Goal: Task Accomplishment & Management: Manage account settings

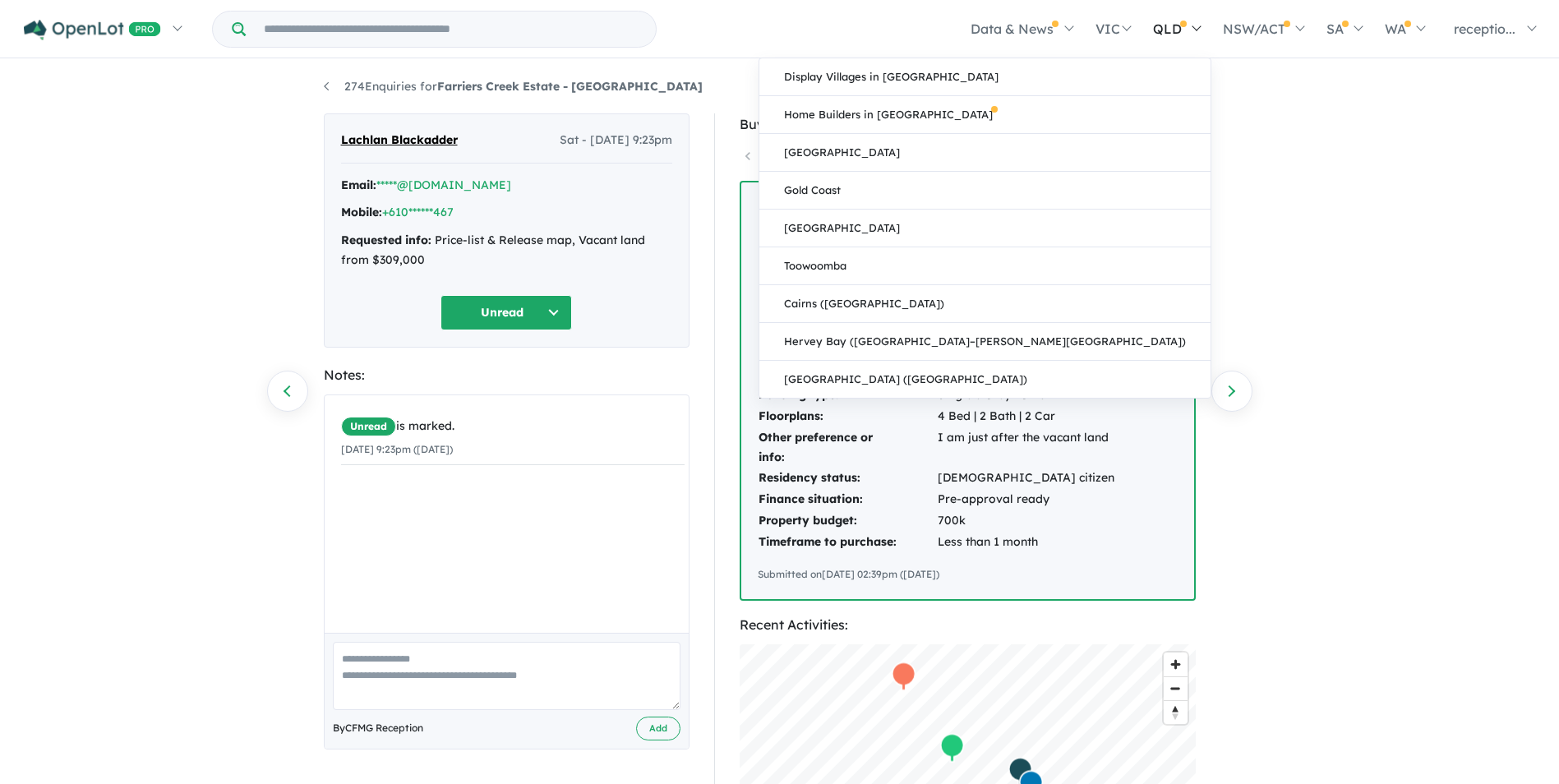
click at [1142, 31] on link "QLD" at bounding box center [1176, 29] width 70 height 57
click at [1041, 78] on link "Display Villages in [GEOGRAPHIC_DATA]" at bounding box center [986, 77] width 451 height 37
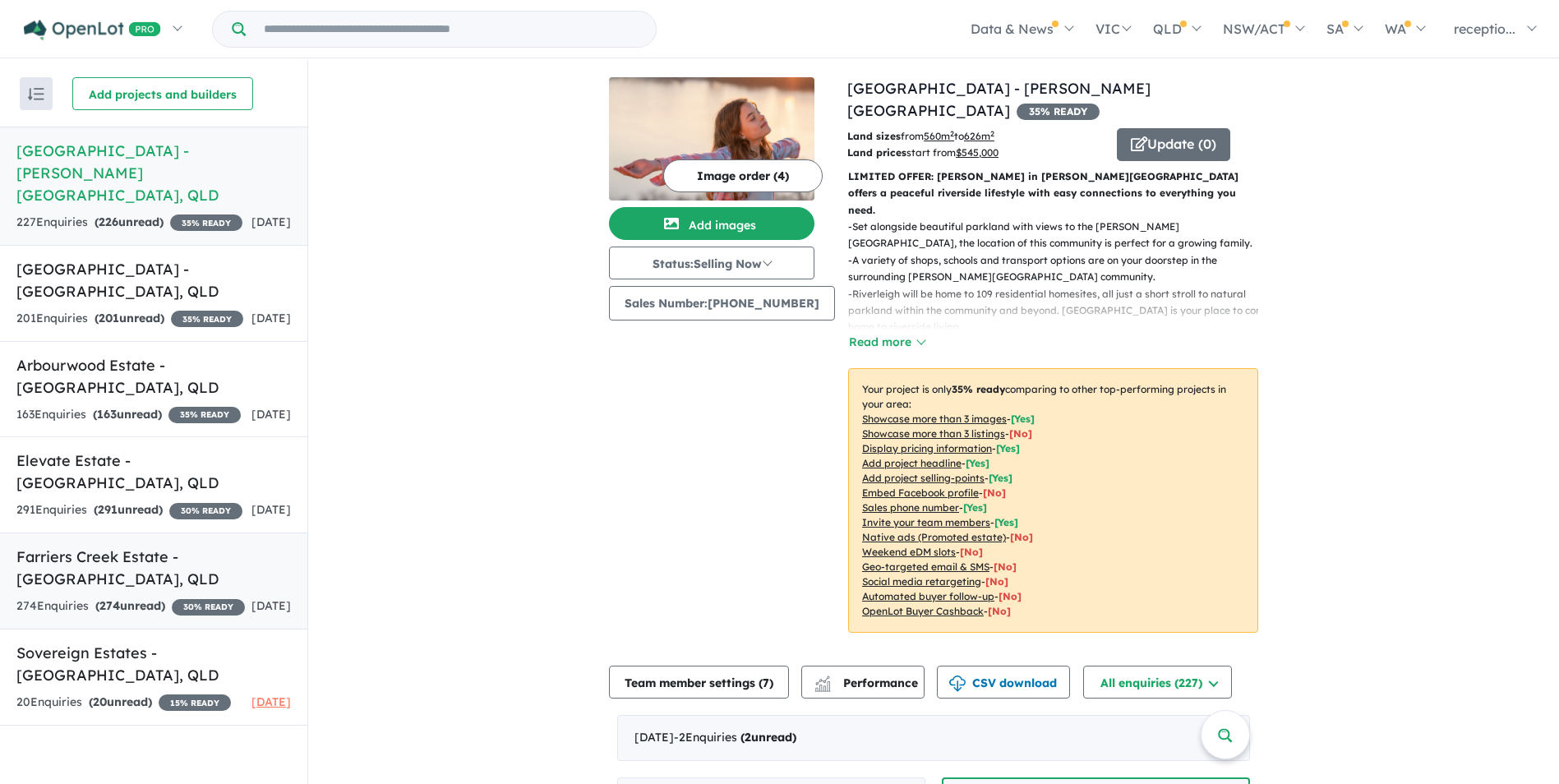
scroll to position [3, 0]
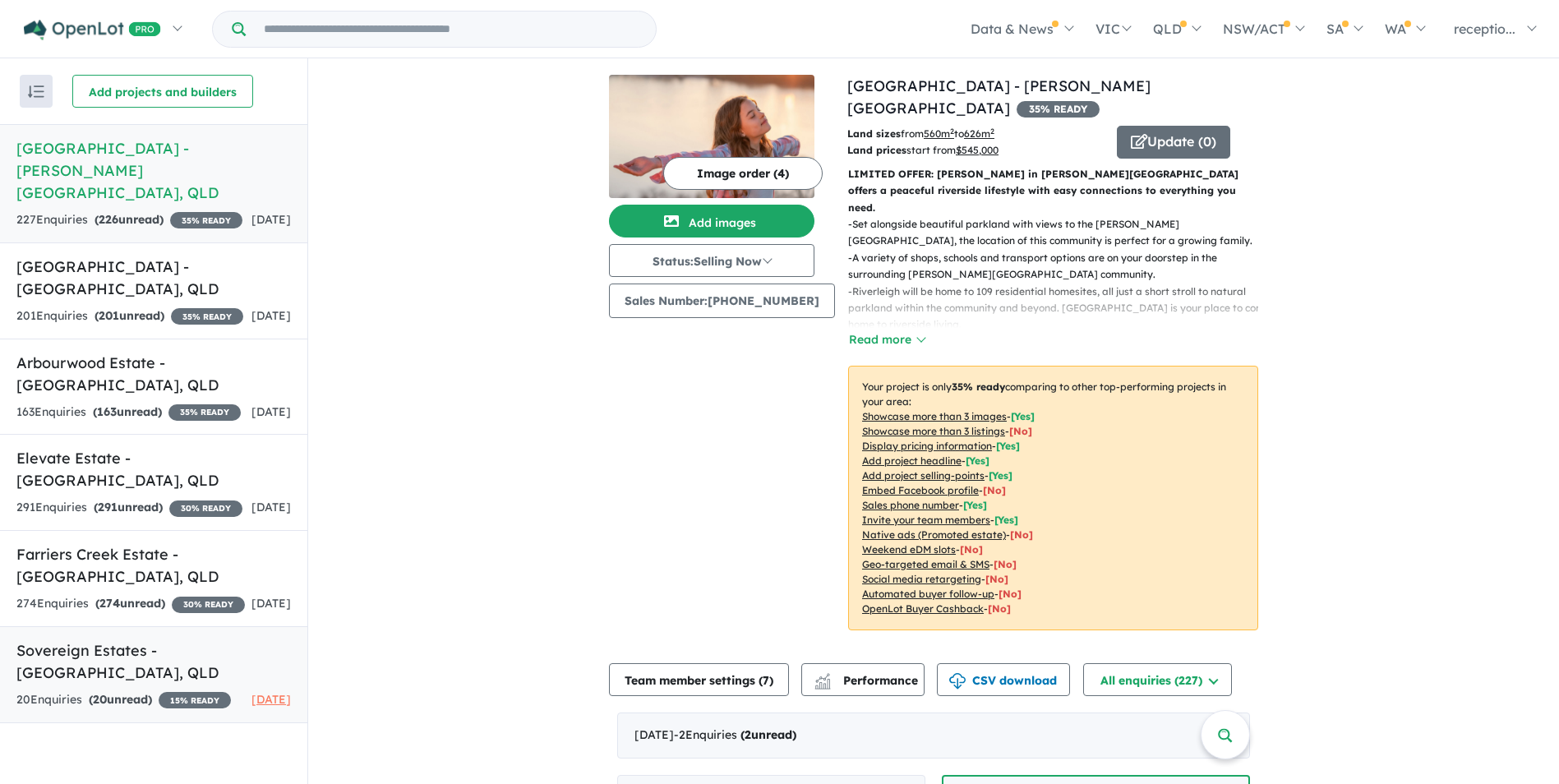
click at [188, 653] on h5 "Sovereign Estates - [GEOGRAPHIC_DATA] , [GEOGRAPHIC_DATA]" at bounding box center [153, 661] width 275 height 44
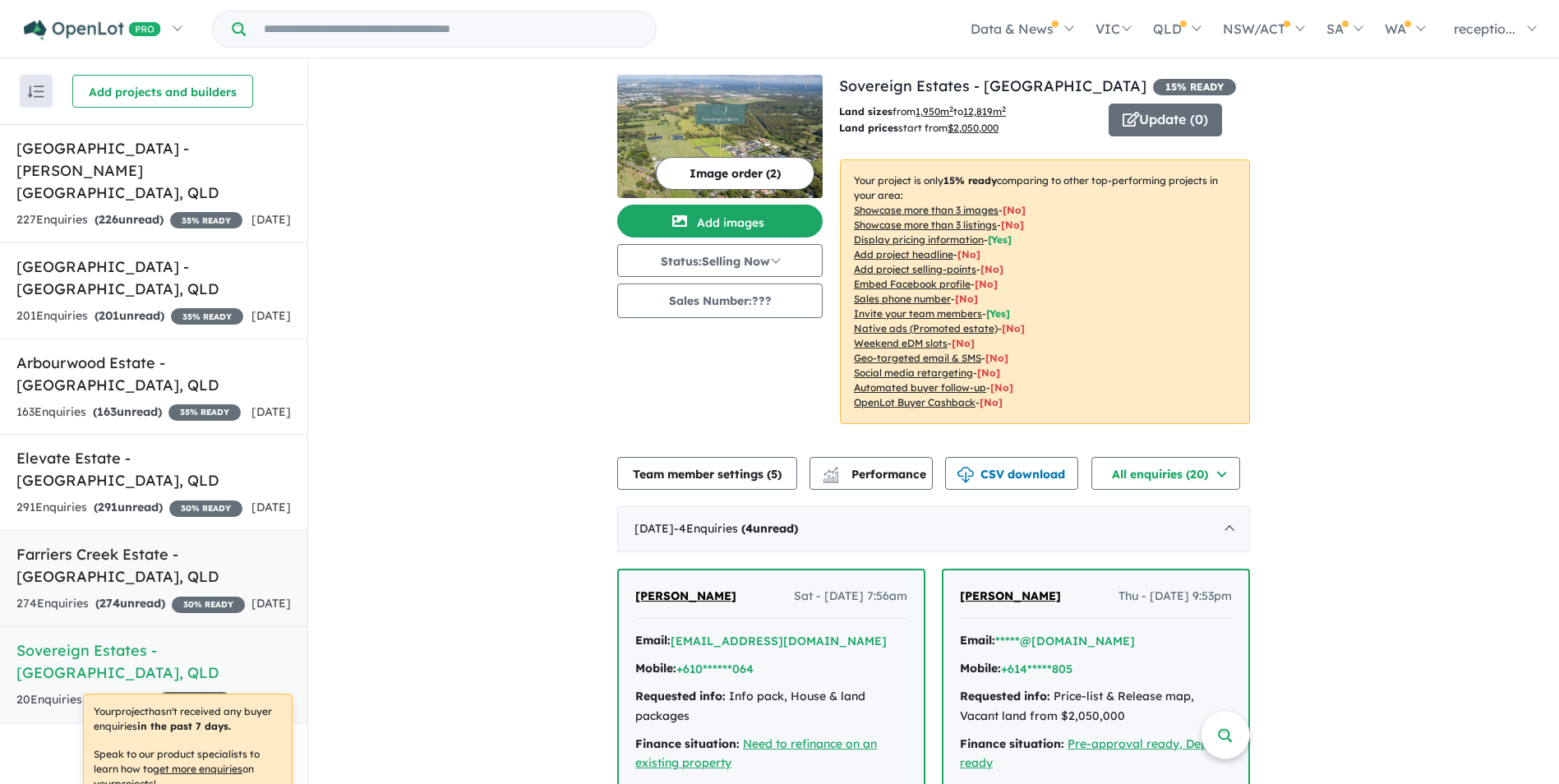
click at [130, 624] on link "Farriers Creek Estate - [GEOGRAPHIC_DATA] , [GEOGRAPHIC_DATA] 274 Enquir ies ( …" at bounding box center [153, 578] width 308 height 97
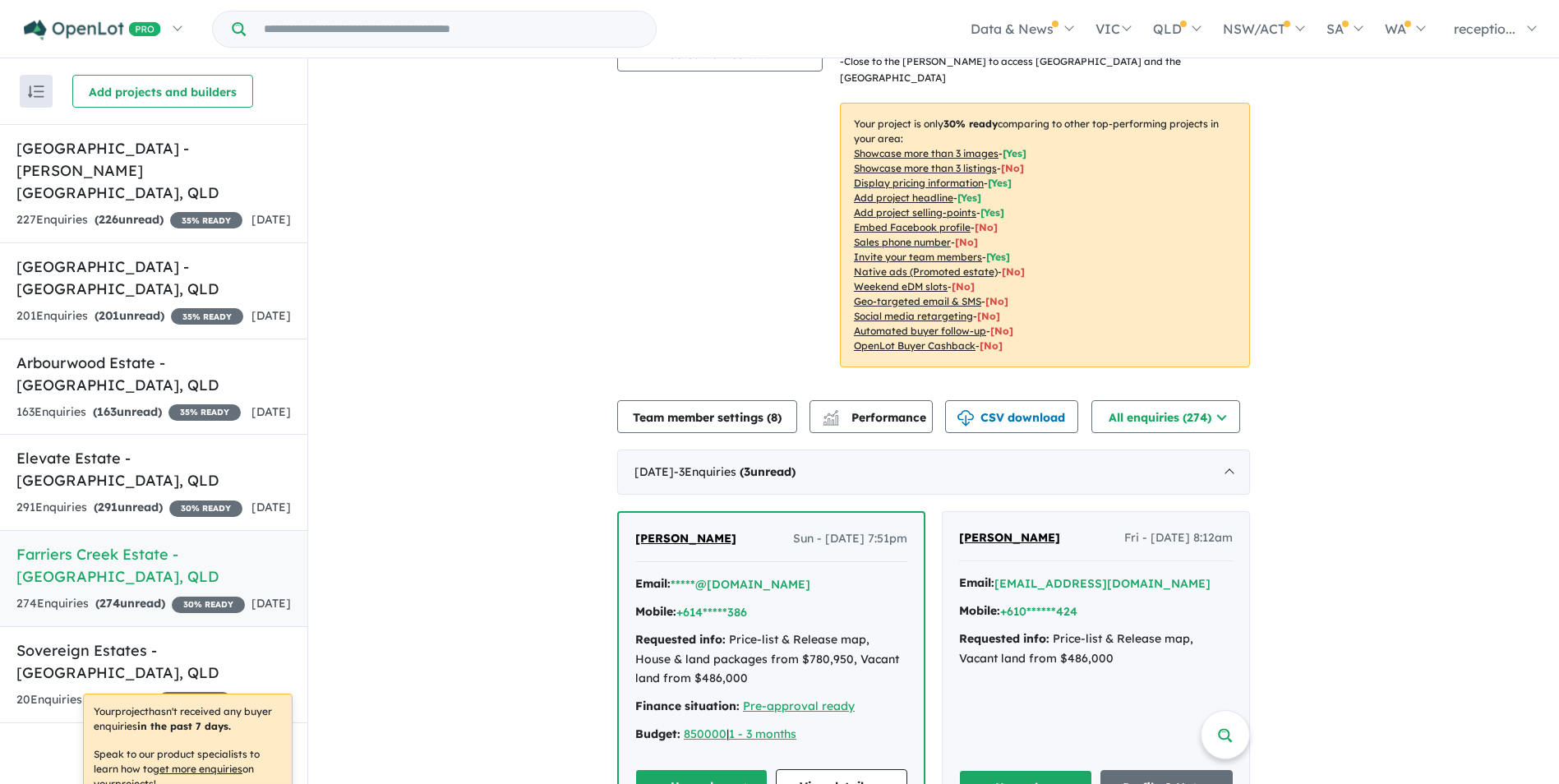
scroll to position [575, 0]
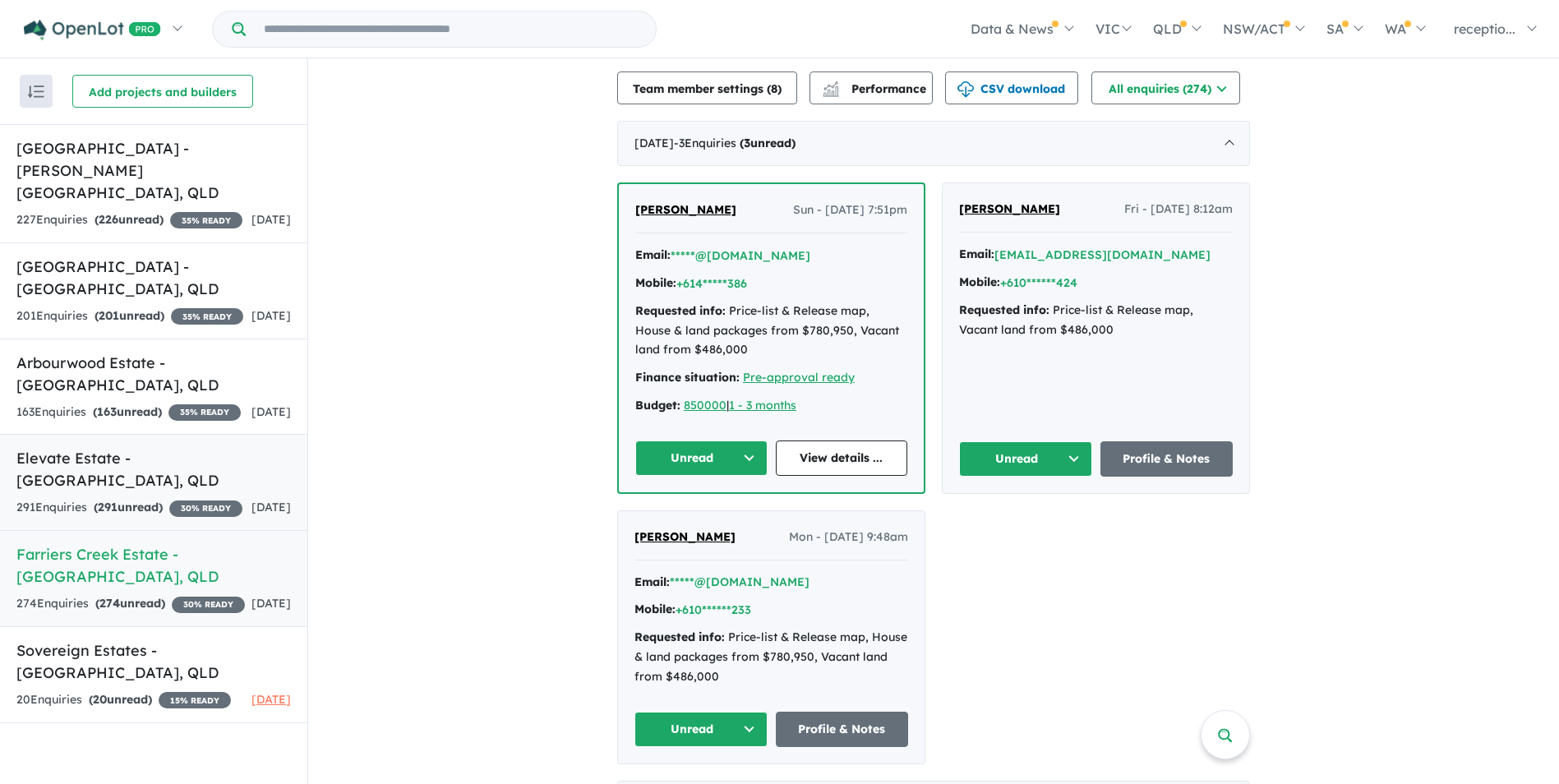
click at [203, 498] on div "291 Enquir ies ( 291 unread) 30 % READY" at bounding box center [129, 508] width 226 height 20
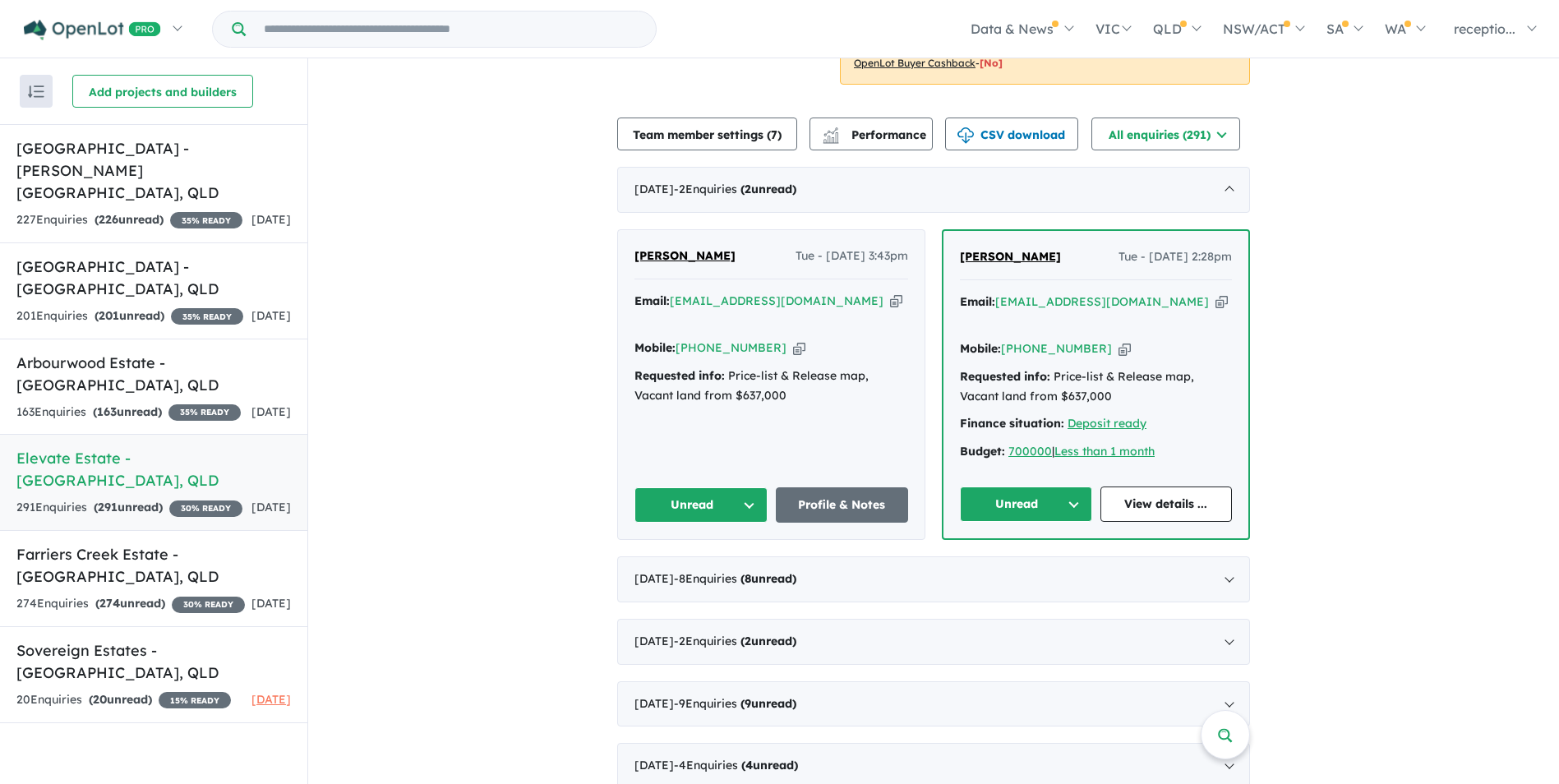
scroll to position [411, 0]
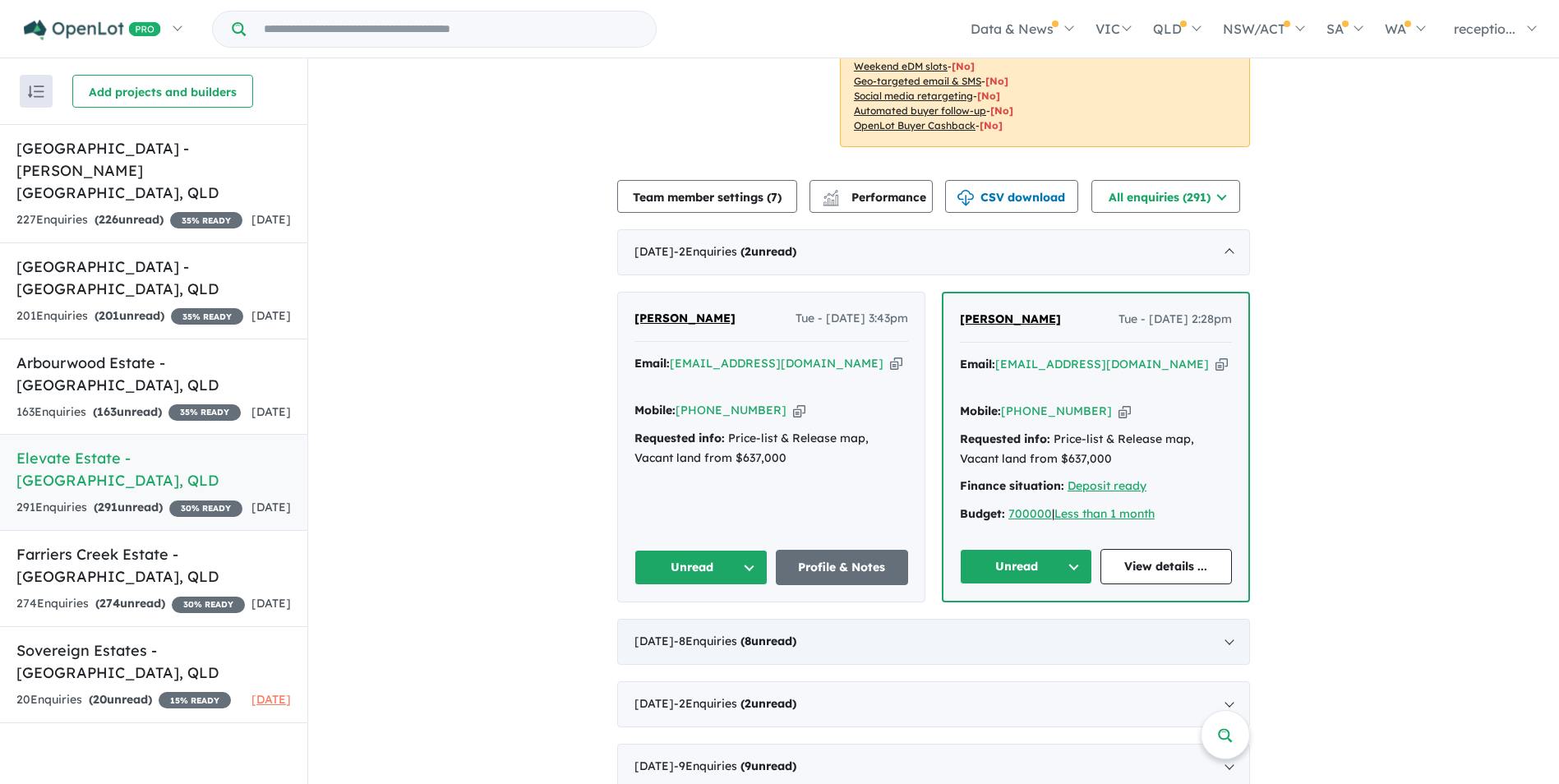
click at [878, 618] on div "[DATE] - 8 Enquir ies ( 8 unread)" at bounding box center [933, 641] width 633 height 46
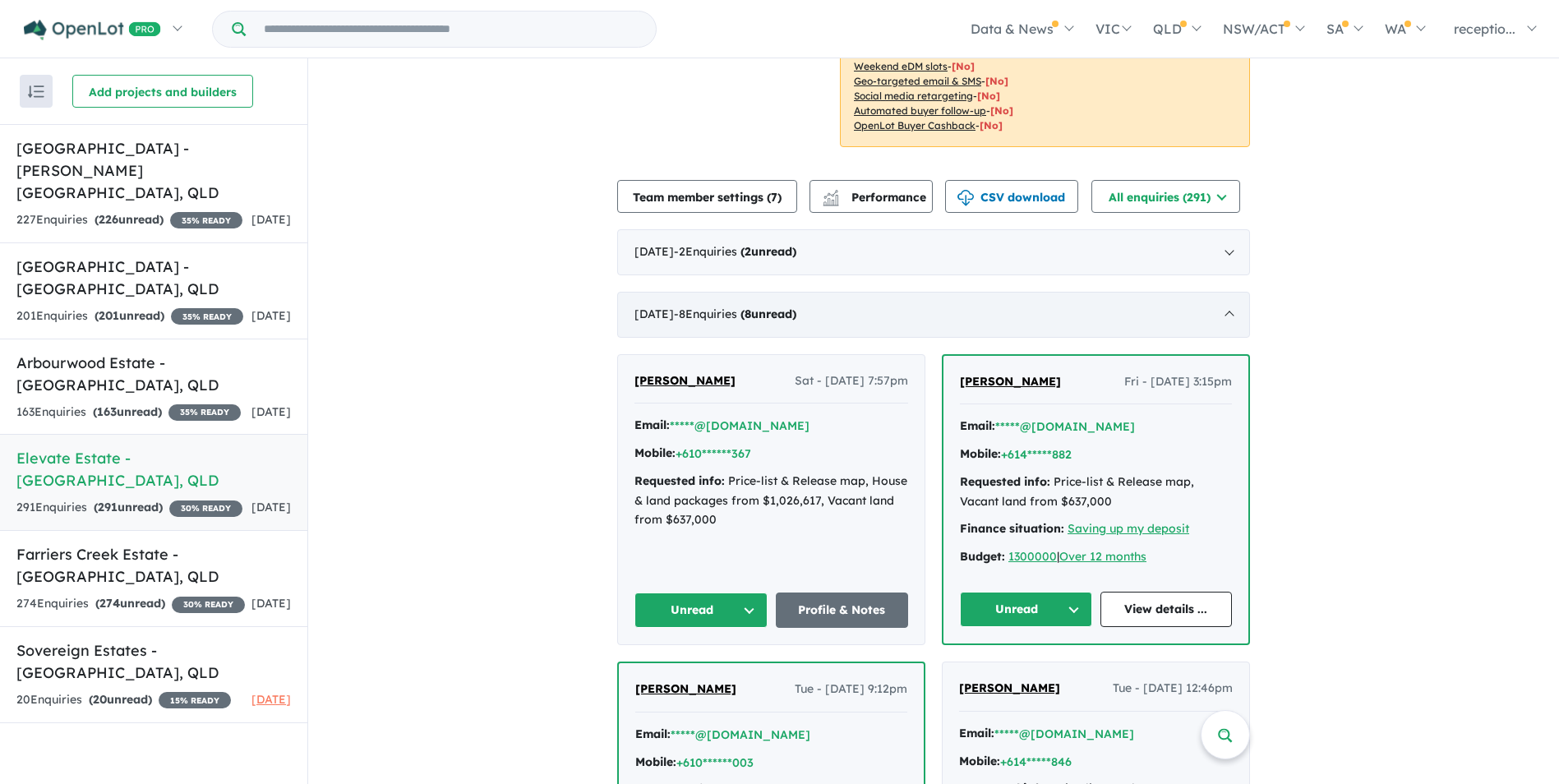
click at [860, 316] on div "[DATE] - 8 Enquir ies ( 8 unread)" at bounding box center [933, 314] width 633 height 46
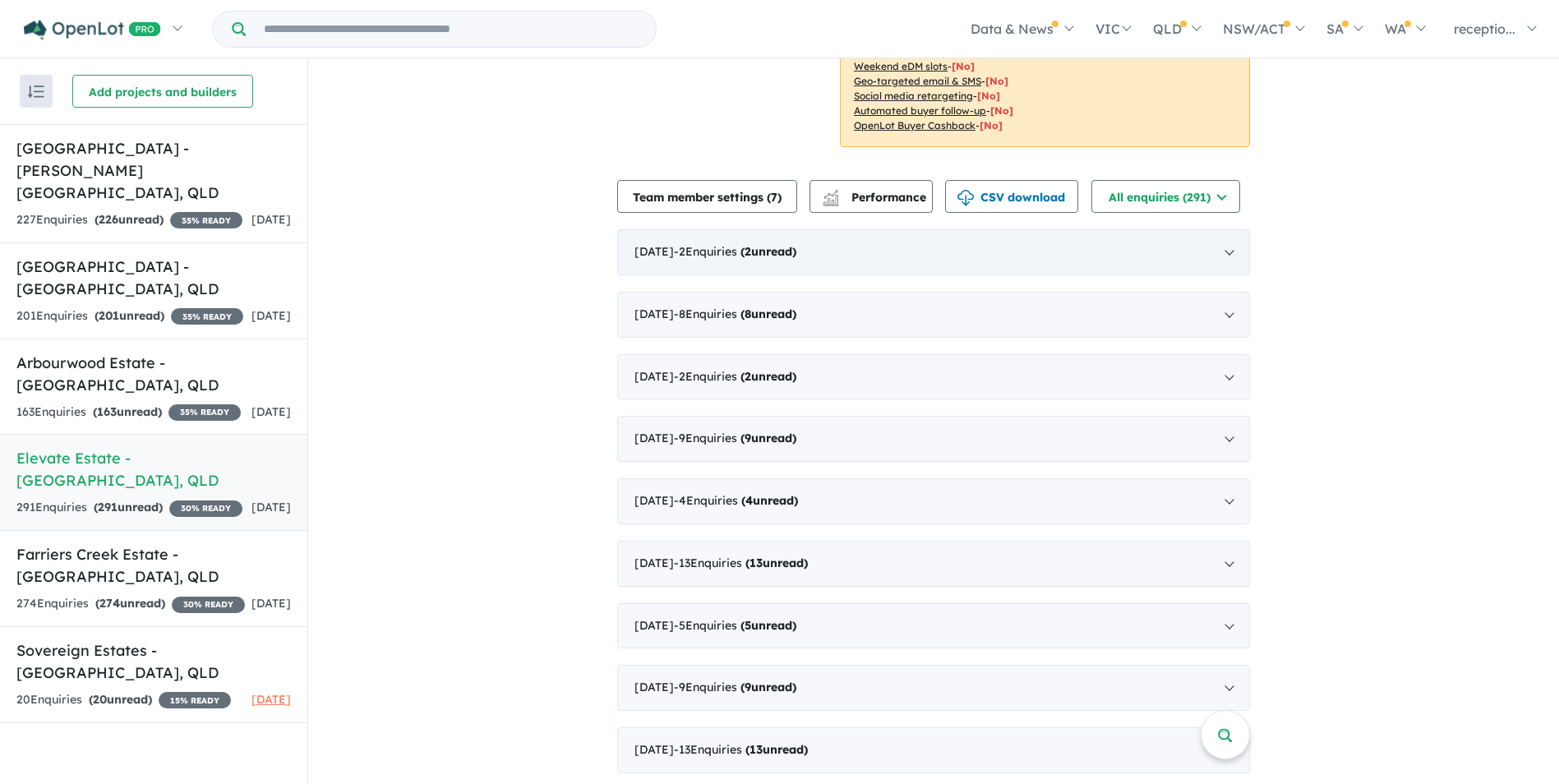
click at [896, 242] on div "[DATE] - 2 Enquir ies ( 2 unread)" at bounding box center [933, 252] width 633 height 46
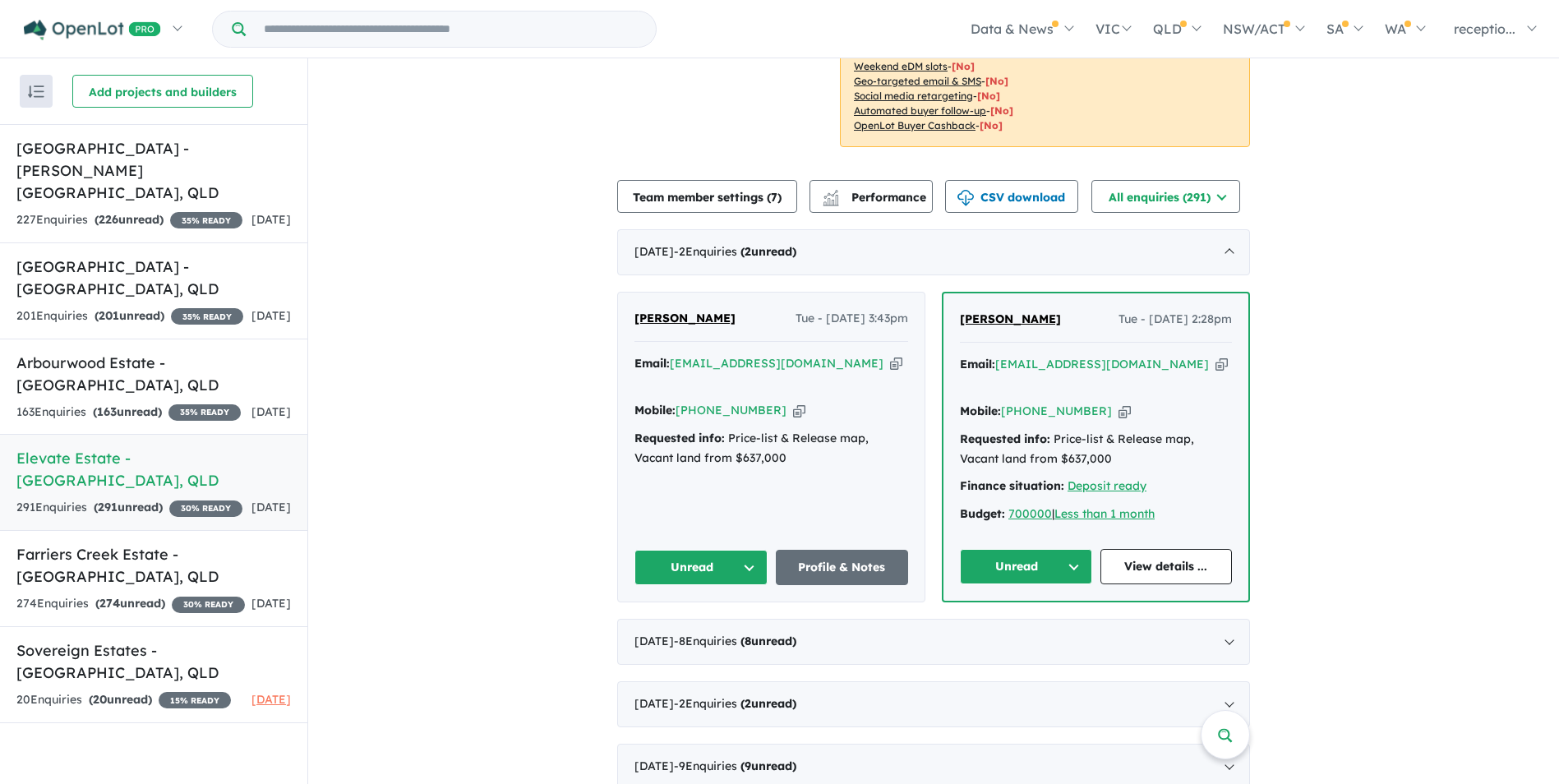
click at [1216, 355] on icon "button" at bounding box center [1222, 364] width 12 height 17
click at [1119, 402] on icon "button" at bounding box center [1125, 411] width 12 height 17
click at [891, 355] on icon "button" at bounding box center [897, 364] width 12 height 17
click at [159, 371] on link "Arbourwood Estate - [GEOGRAPHIC_DATA] , [GEOGRAPHIC_DATA] 163 Enquir ies ( 163 …" at bounding box center [153, 387] width 308 height 97
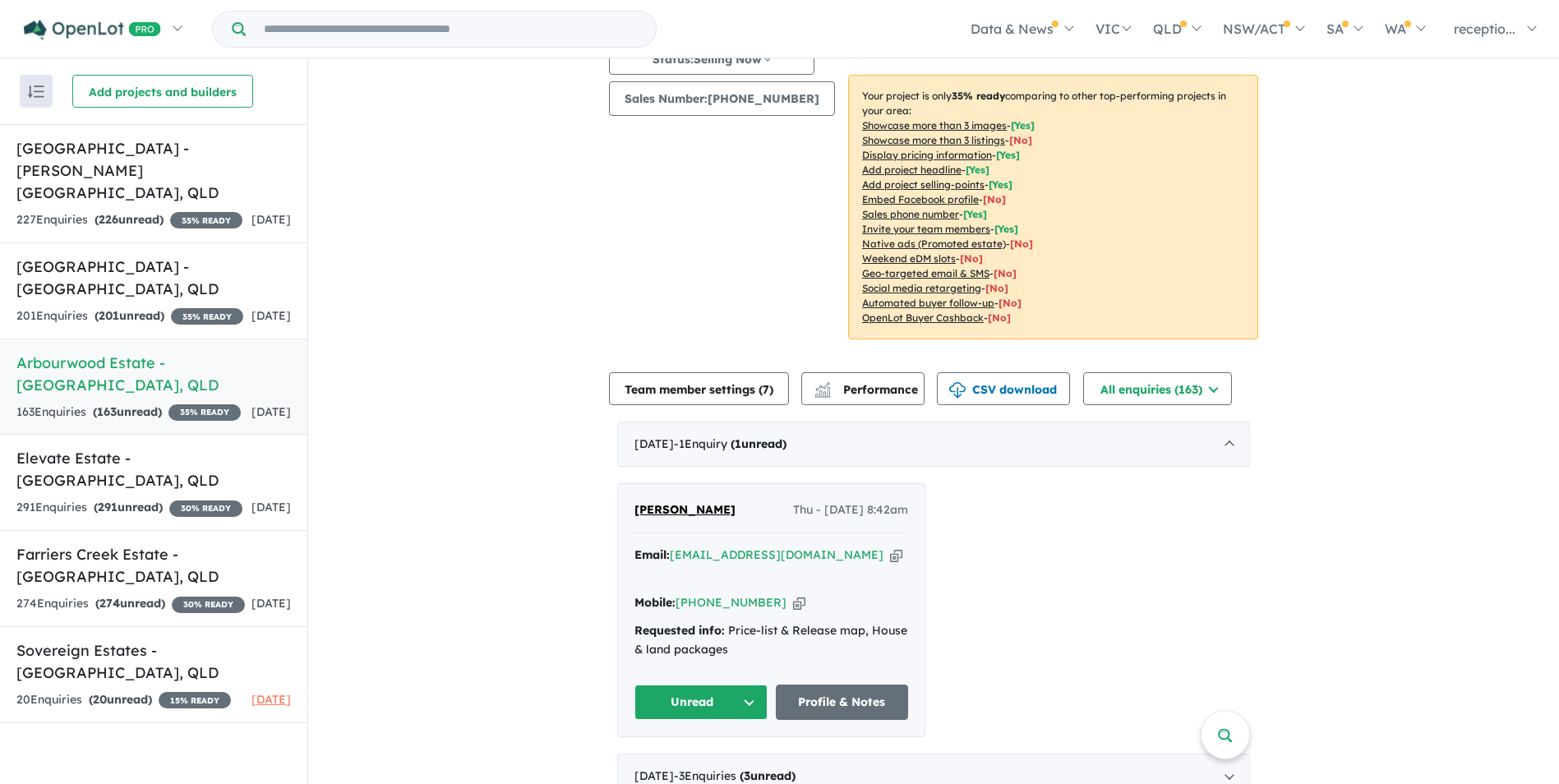
scroll to position [247, 0]
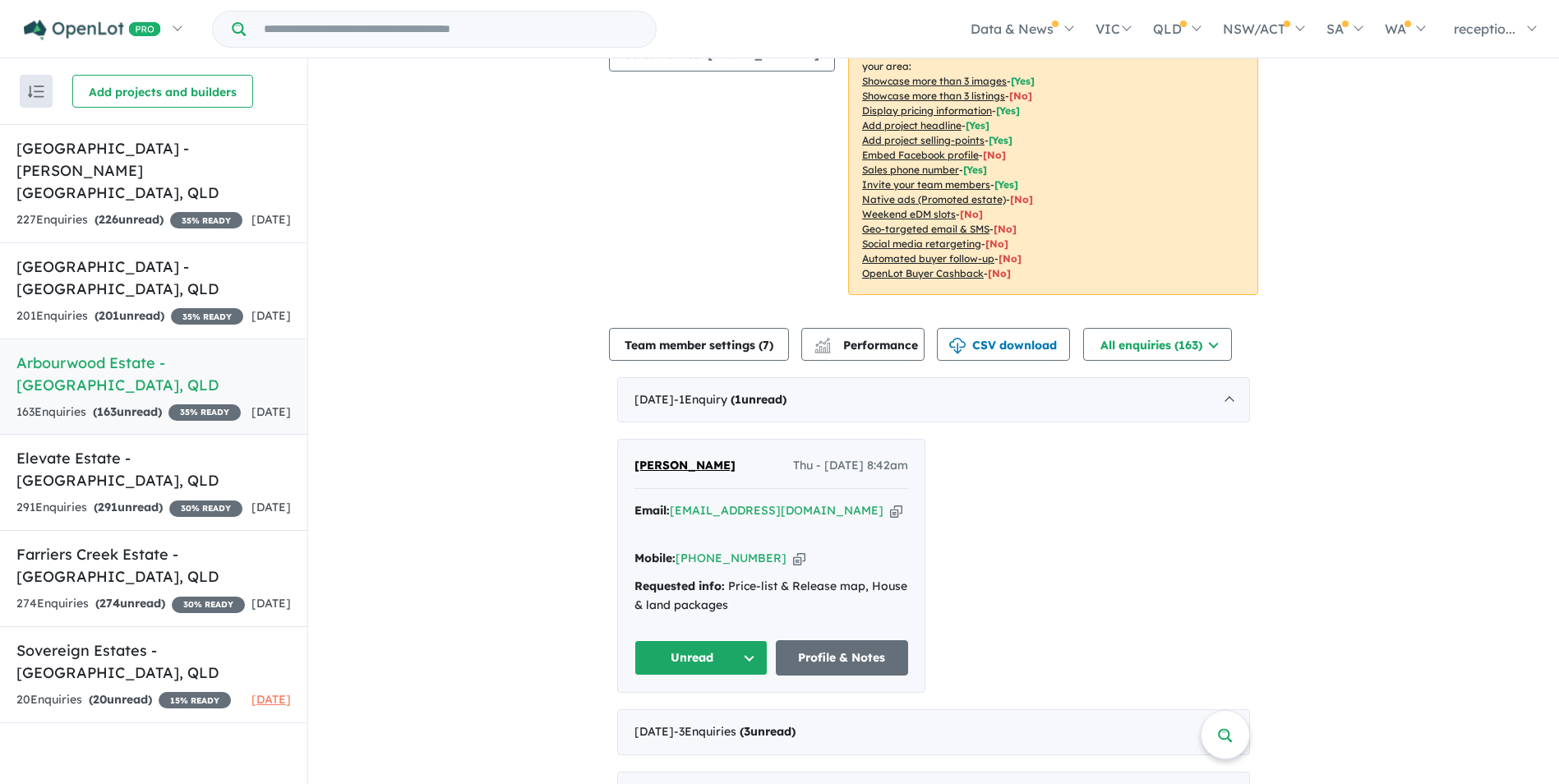
click at [793, 550] on icon "button" at bounding box center [799, 558] width 12 height 17
click at [205, 316] on div "201 Enquir ies ( 201 unread) 35 % READY" at bounding box center [130, 316] width 227 height 20
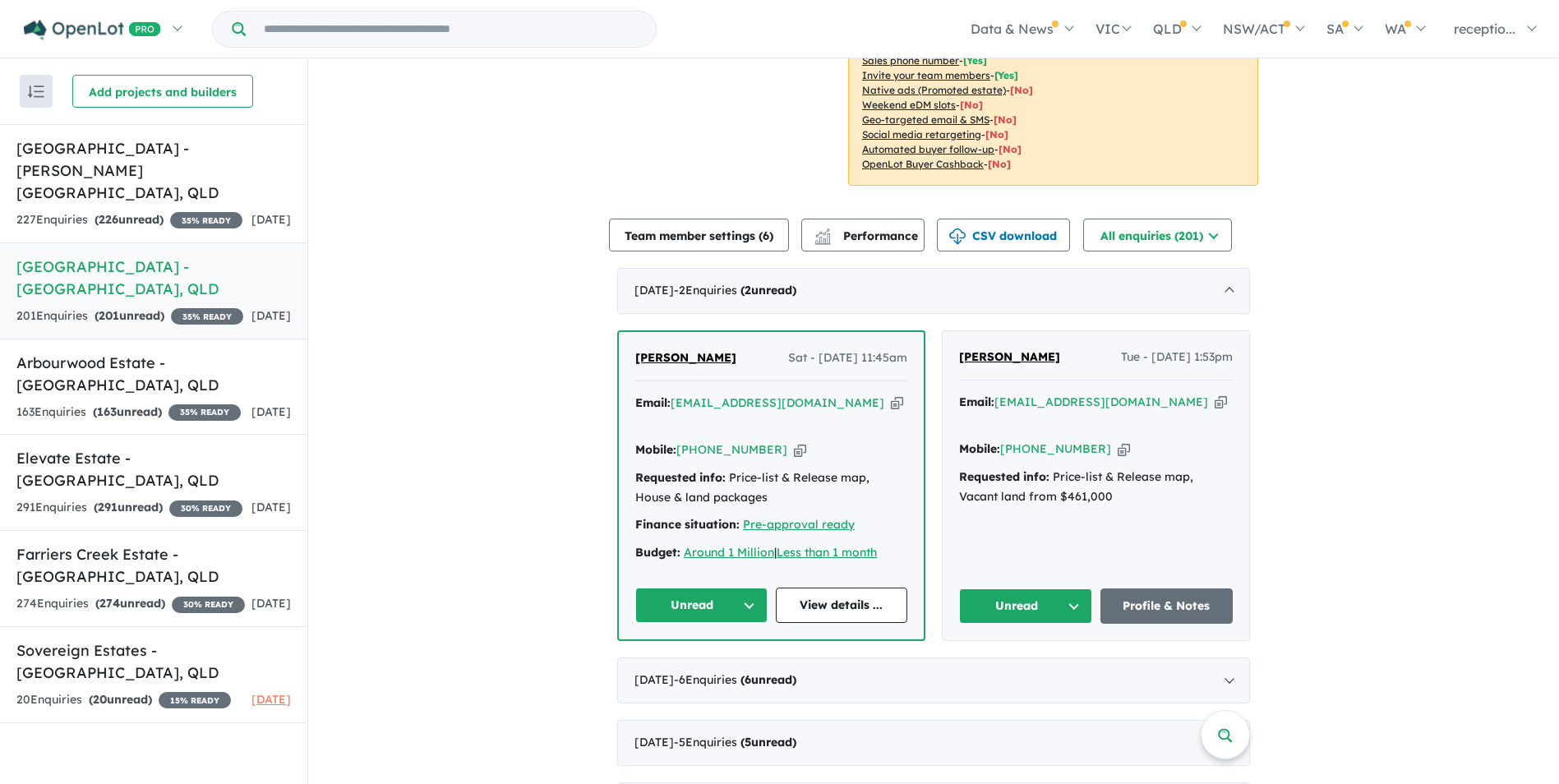
scroll to position [449, 0]
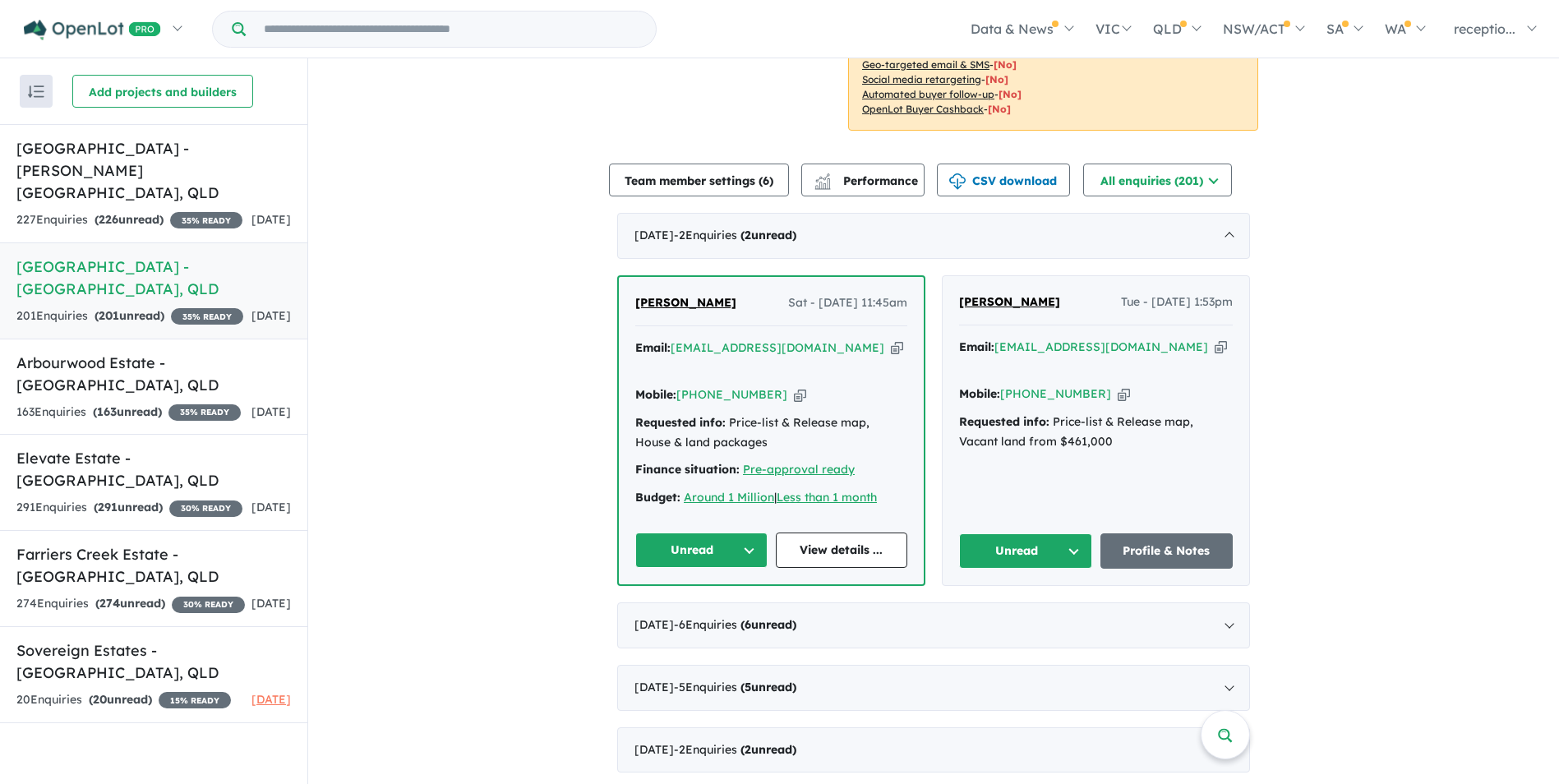
click at [891, 340] on icon "button" at bounding box center [898, 348] width 12 height 17
click at [794, 386] on icon "button" at bounding box center [800, 395] width 12 height 17
click at [1215, 339] on icon "button" at bounding box center [1221, 348] width 12 height 17
click at [1118, 385] on icon "button" at bounding box center [1124, 394] width 12 height 17
click at [252, 212] on span "[DATE]" at bounding box center [271, 219] width 39 height 15
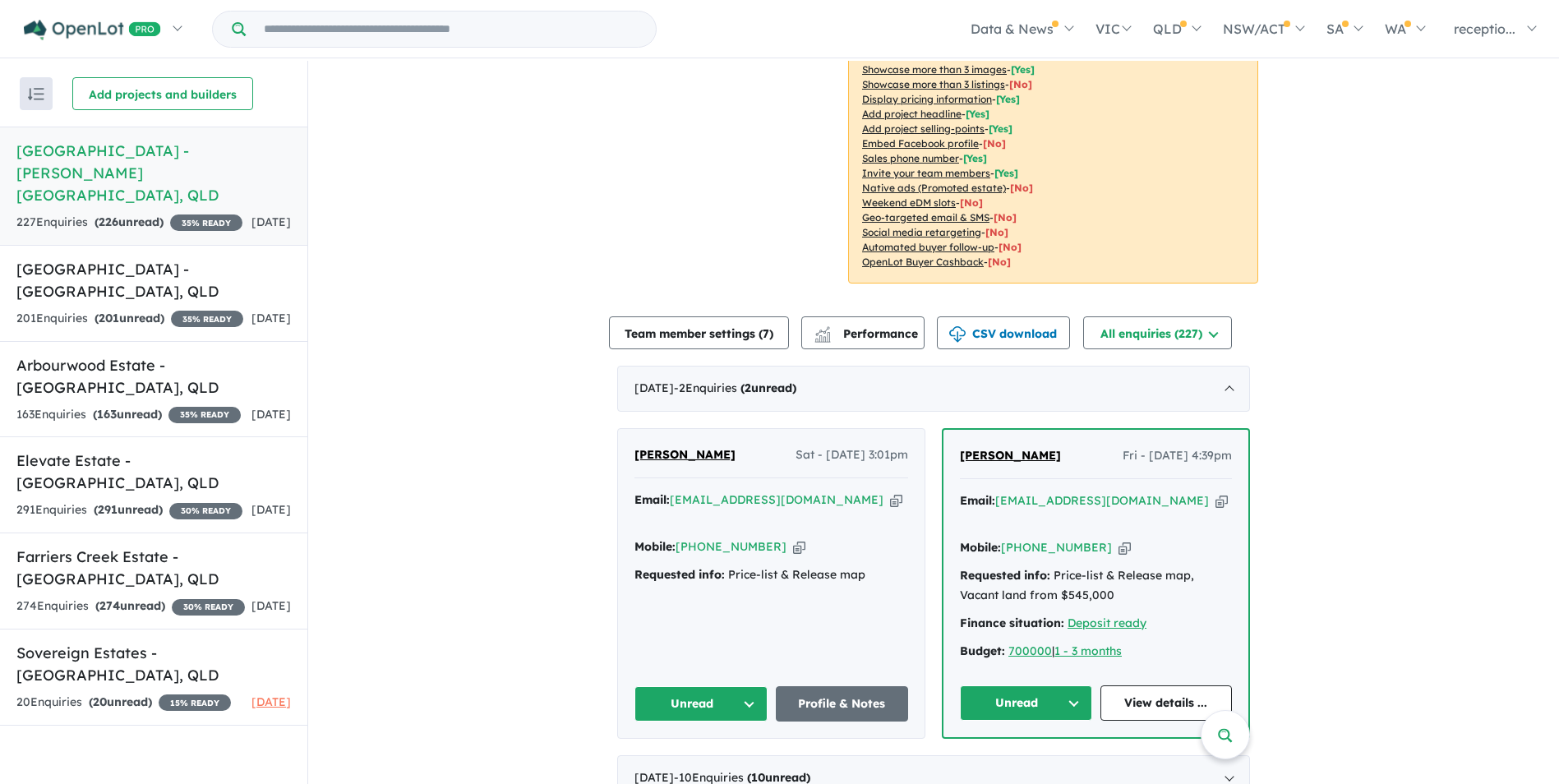
scroll to position [328, 0]
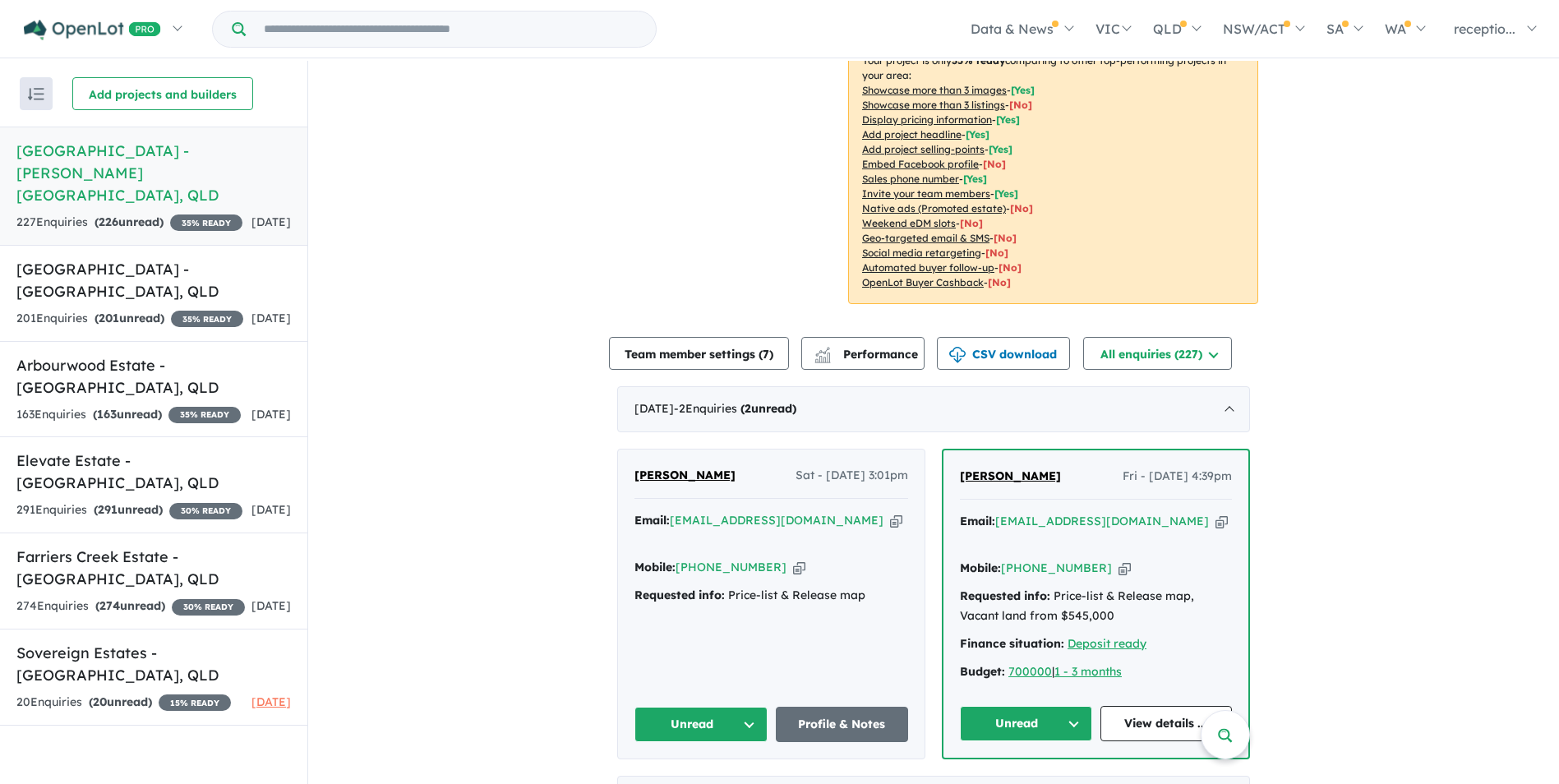
click at [891, 512] on icon "button" at bounding box center [897, 521] width 12 height 17
click at [769, 558] on div "Mobile: [PHONE_NUMBER] Copied!" at bounding box center [771, 568] width 274 height 20
click at [793, 558] on icon "button" at bounding box center [799, 567] width 12 height 17
click at [1216, 513] on icon "button" at bounding box center [1222, 522] width 12 height 17
click at [1119, 559] on icon "button" at bounding box center [1125, 568] width 12 height 17
